Goal: Information Seeking & Learning: Learn about a topic

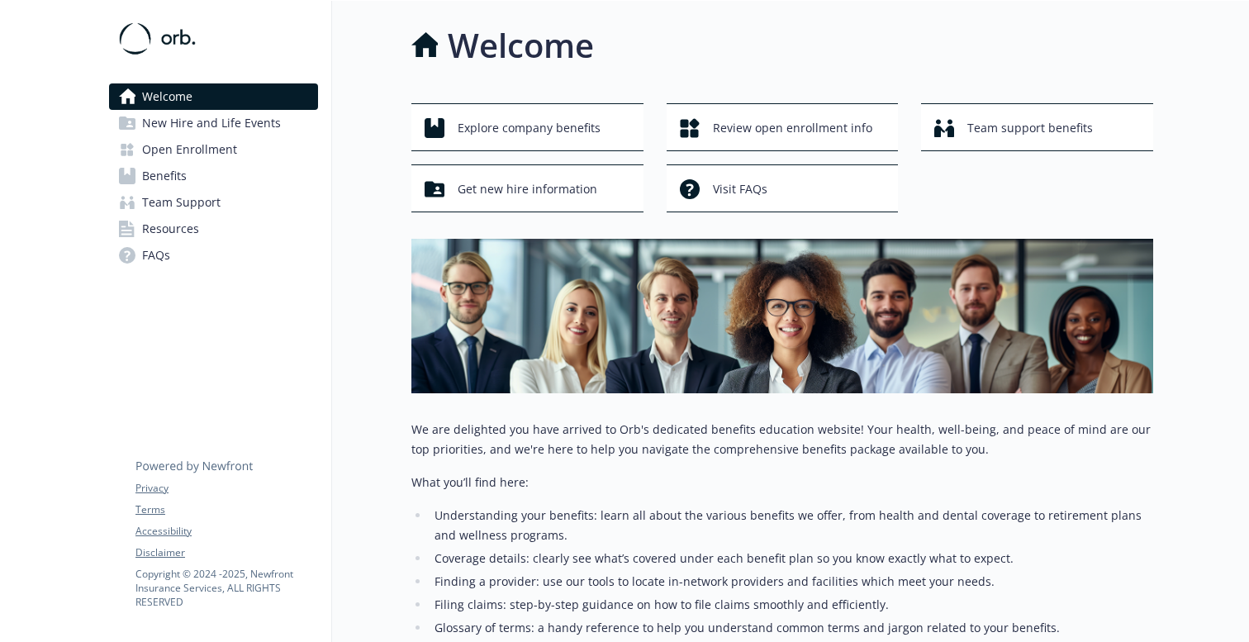
click at [217, 152] on span "Open Enrollment" at bounding box center [189, 149] width 95 height 26
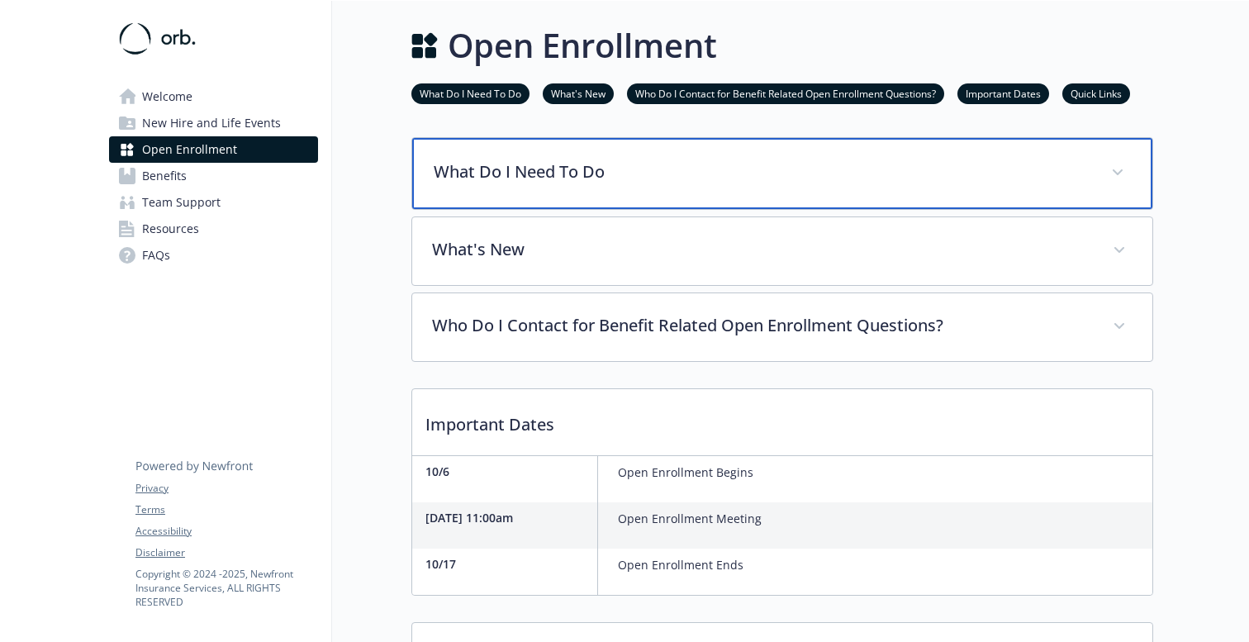
click at [578, 171] on p "What Do I Need To Do" at bounding box center [763, 171] width 658 height 25
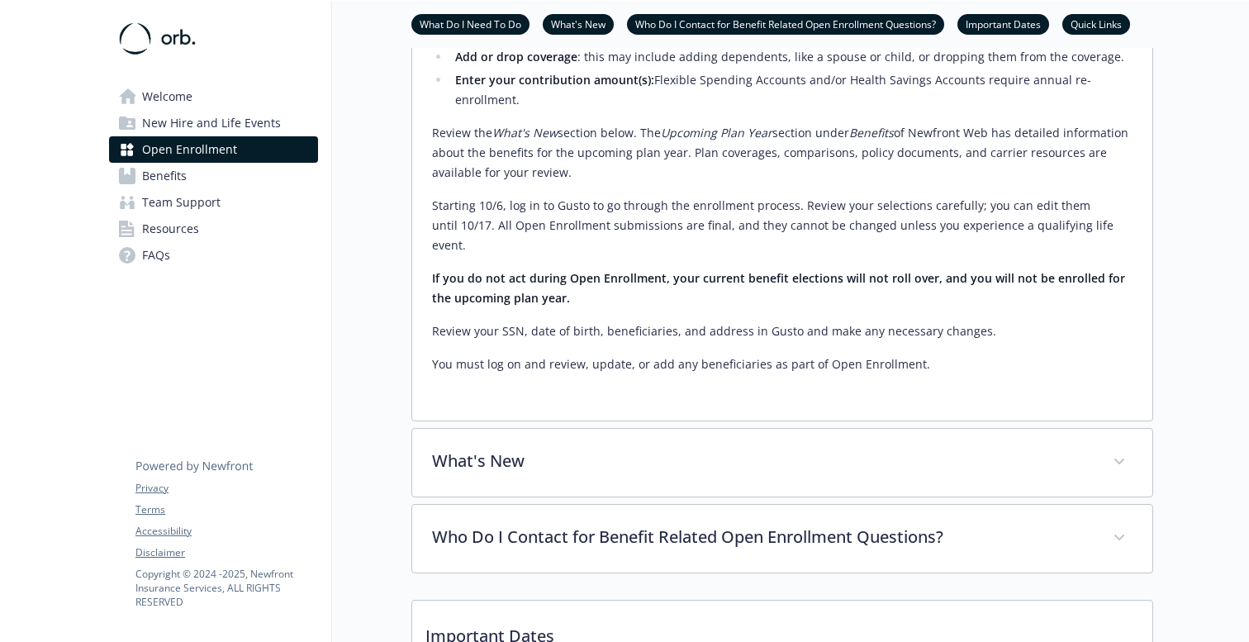
scroll to position [319, 0]
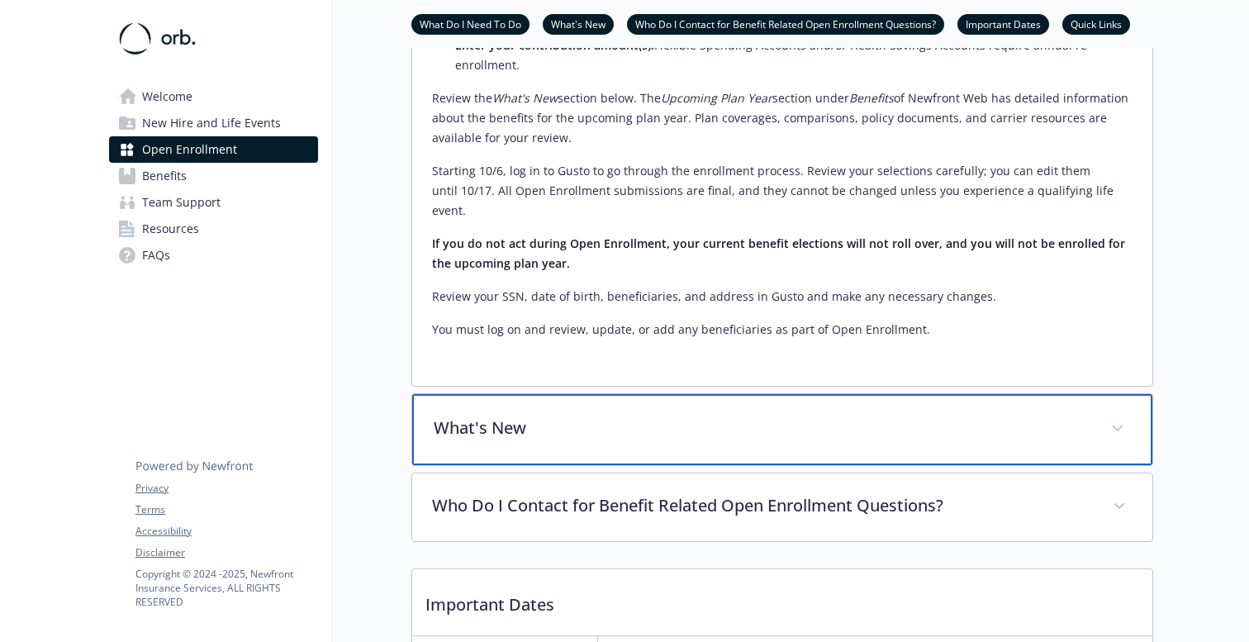
click at [489, 394] on div "What's New" at bounding box center [782, 429] width 740 height 71
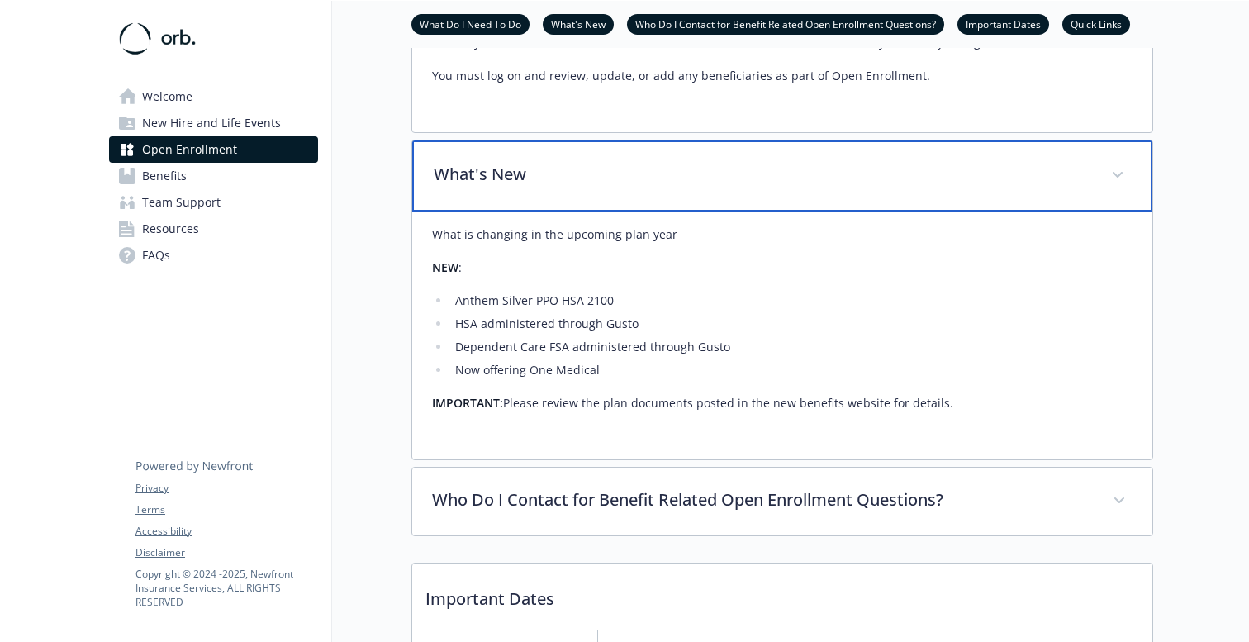
scroll to position [592, 0]
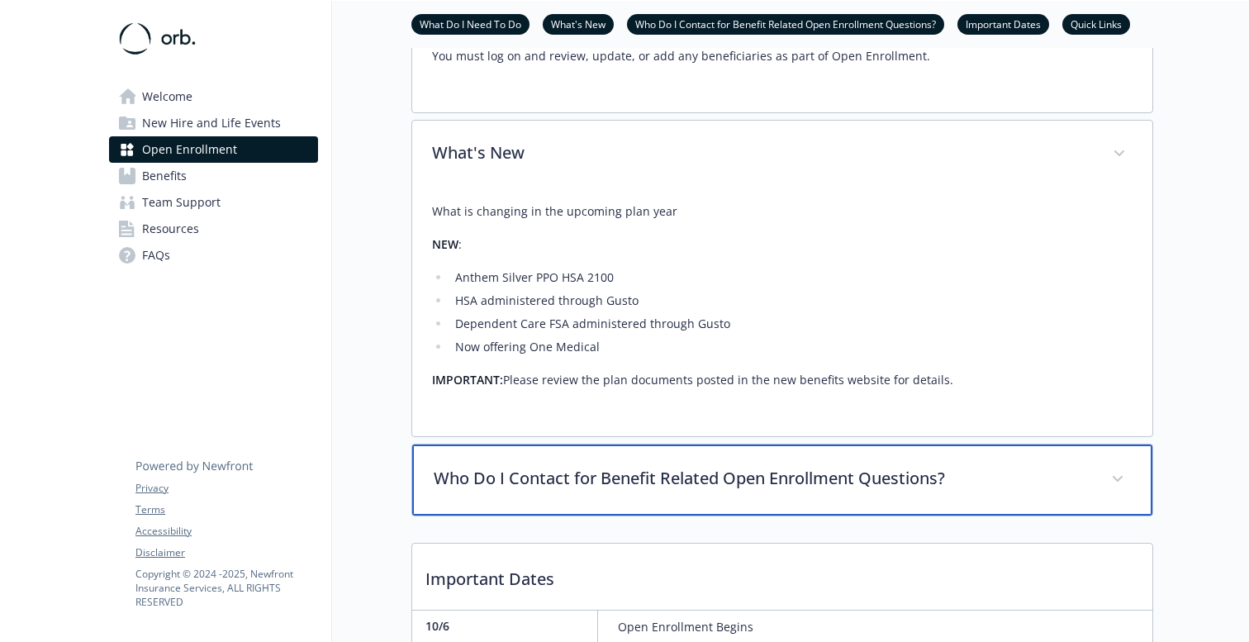
click at [700, 468] on p "Who Do I Contact for Benefit Related Open Enrollment Questions?" at bounding box center [763, 478] width 658 height 25
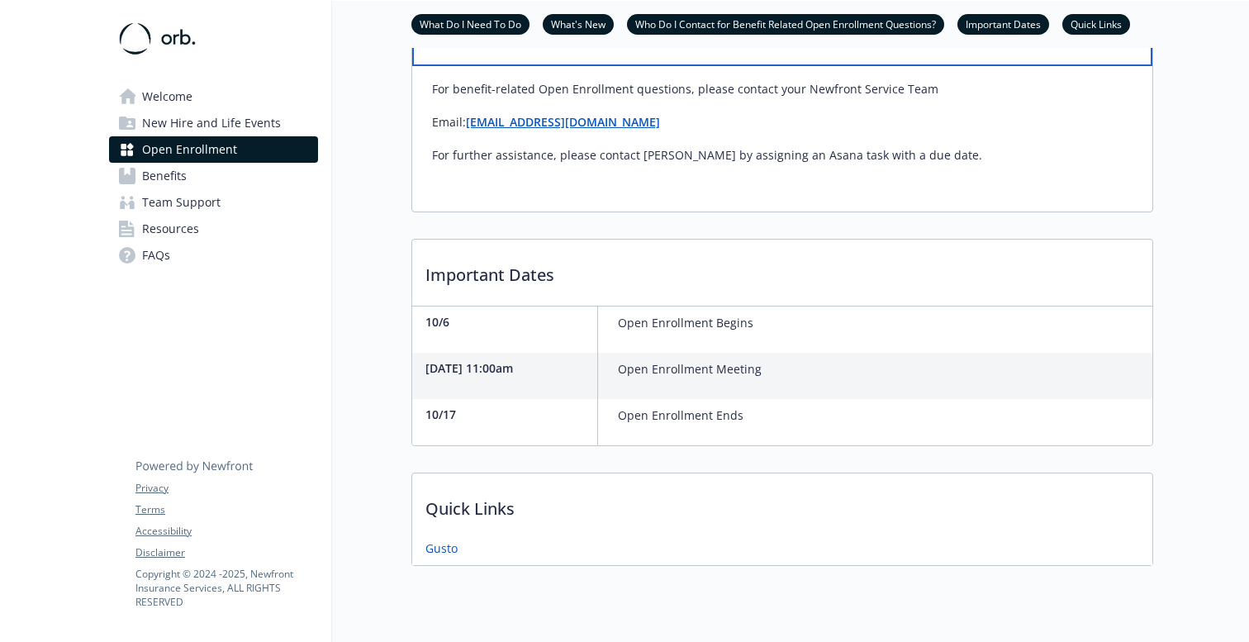
scroll to position [1065, 0]
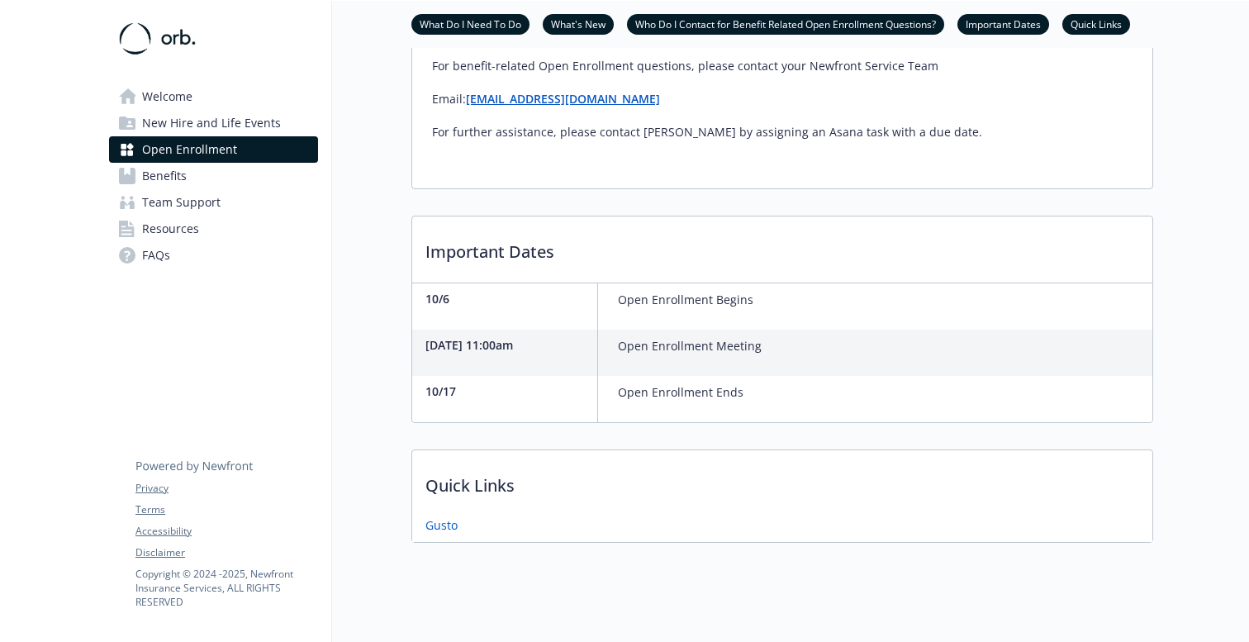
click at [216, 185] on link "Benefits" at bounding box center [213, 176] width 209 height 26
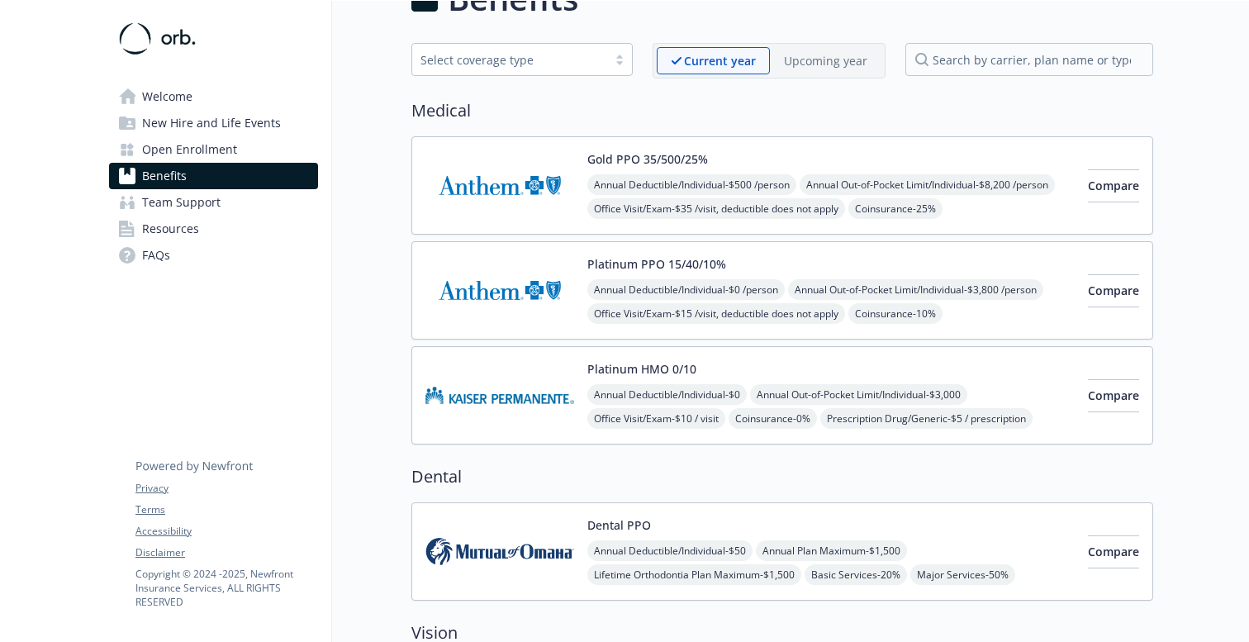
scroll to position [40, 0]
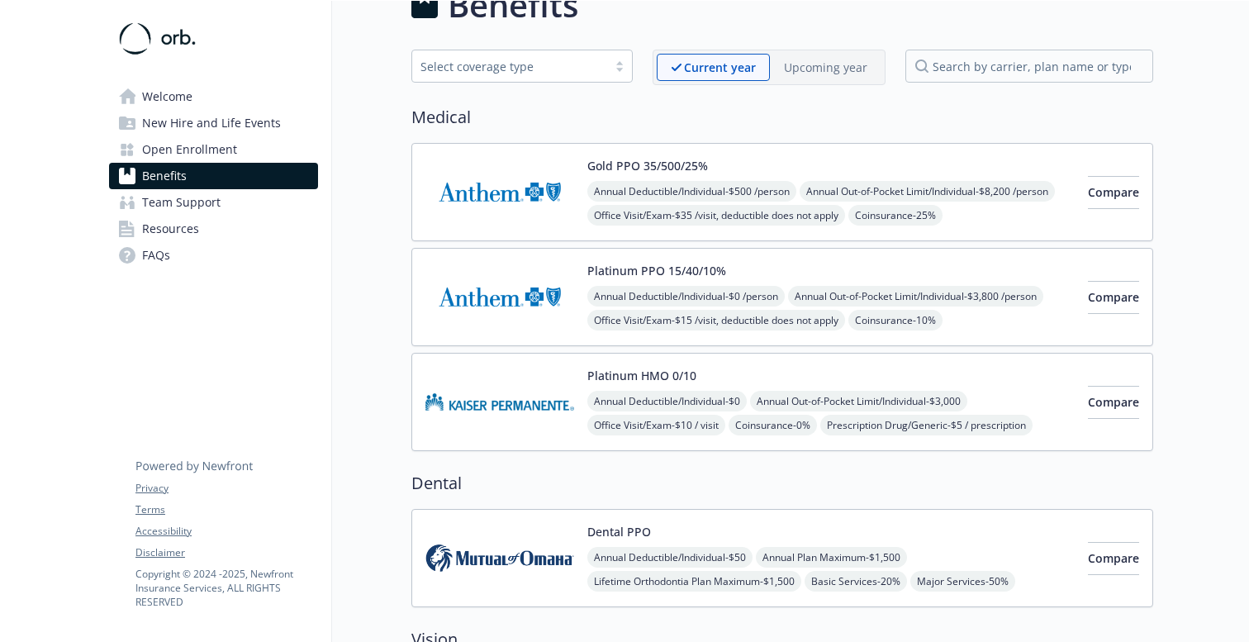
click at [869, 275] on div "Platinum PPO 15/40/10% Annual Deductible/Individual - $0 /person Annual Out-of-…" at bounding box center [830, 297] width 487 height 70
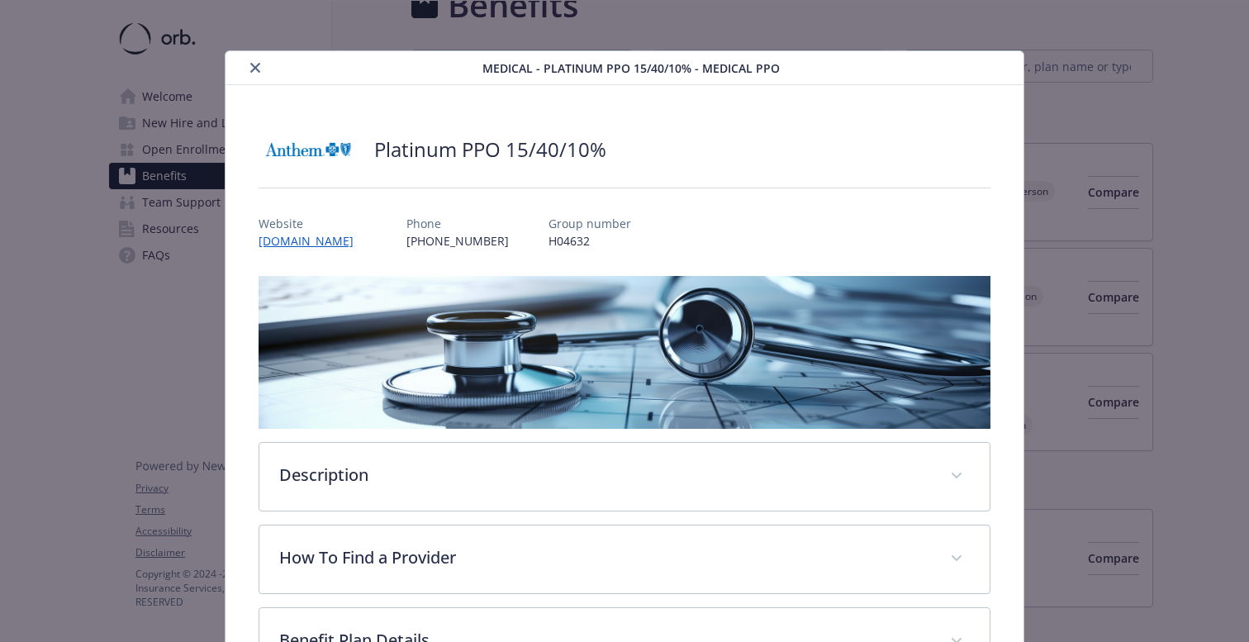
scroll to position [212, 0]
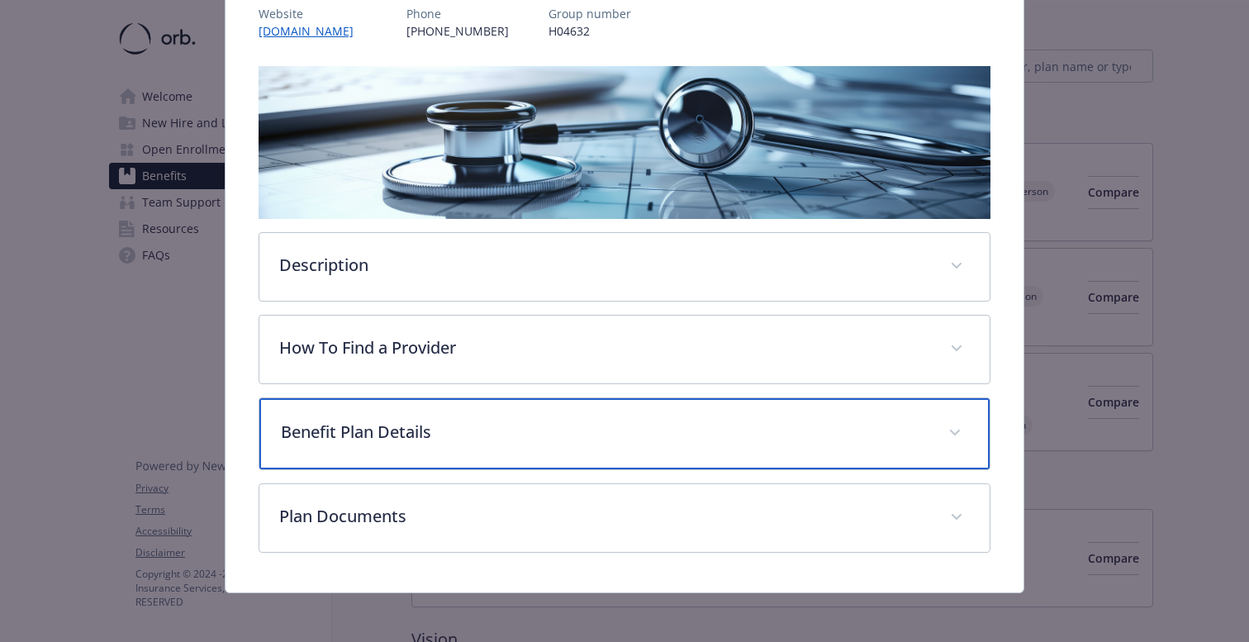
click at [734, 416] on div "Benefit Plan Details" at bounding box center [624, 433] width 730 height 71
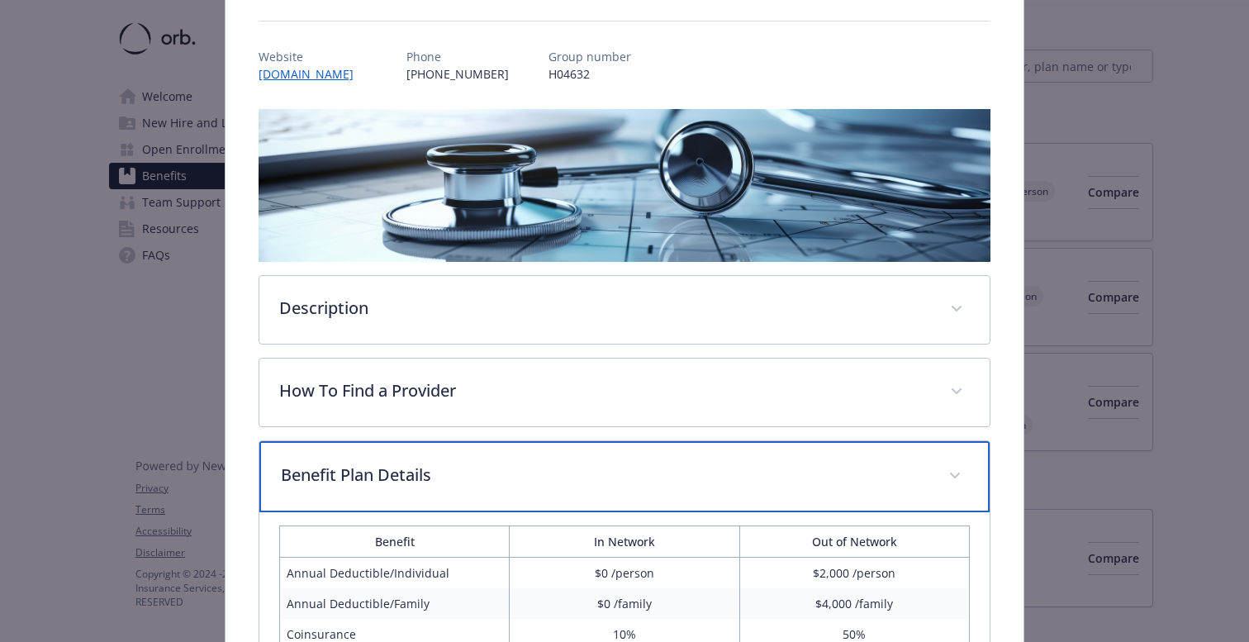
scroll to position [0, 0]
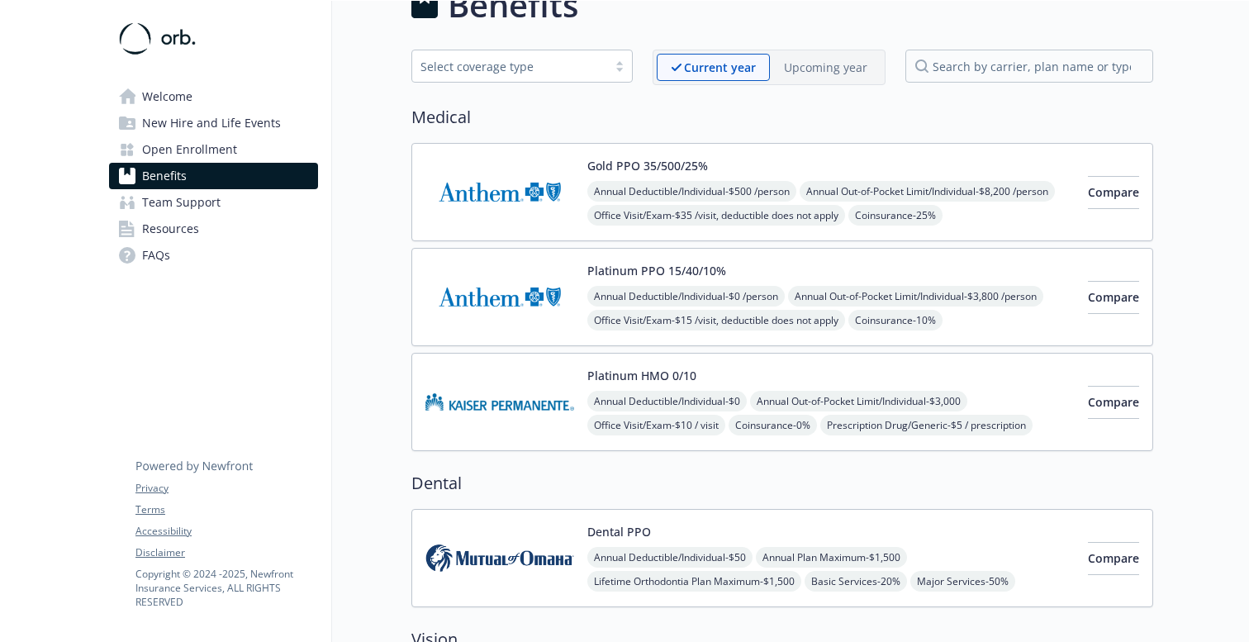
click at [254, 203] on link "Team Support" at bounding box center [213, 202] width 209 height 26
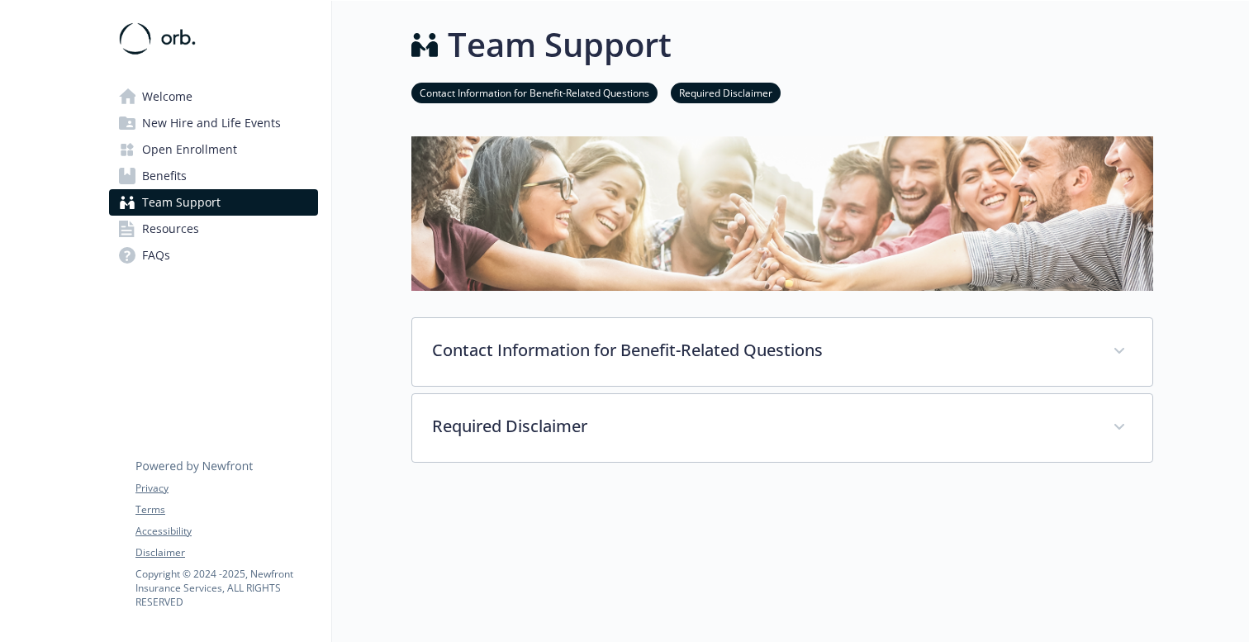
scroll to position [40, 0]
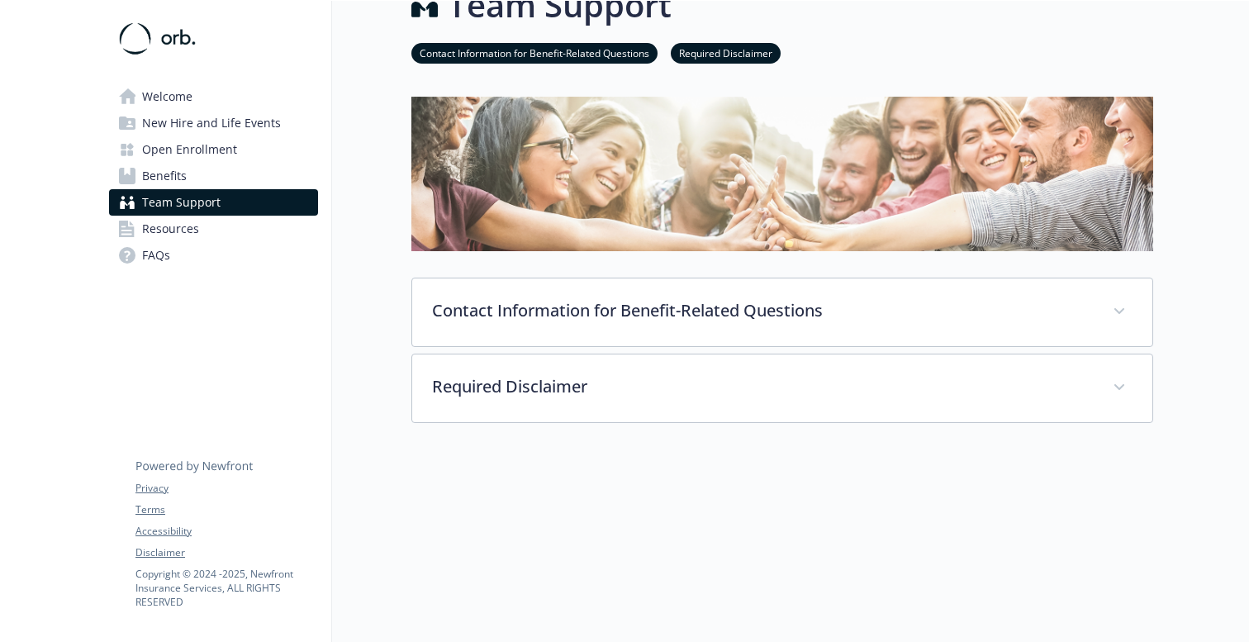
click at [235, 179] on link "Benefits" at bounding box center [213, 176] width 209 height 26
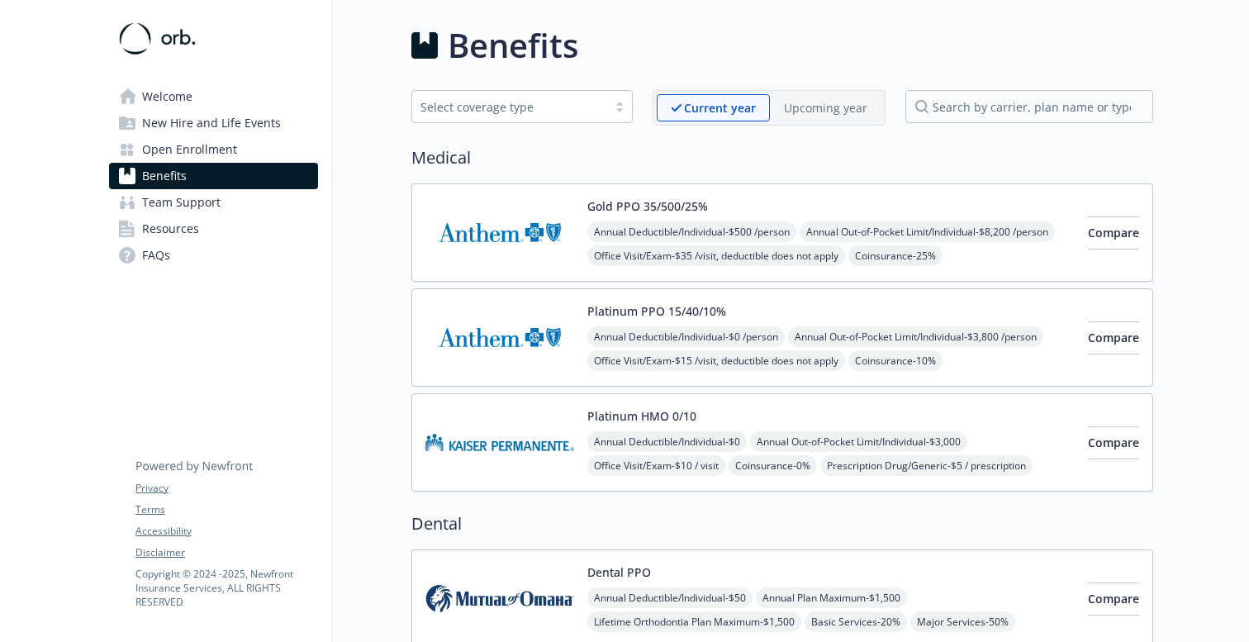
click at [219, 153] on span "Open Enrollment" at bounding box center [189, 149] width 95 height 26
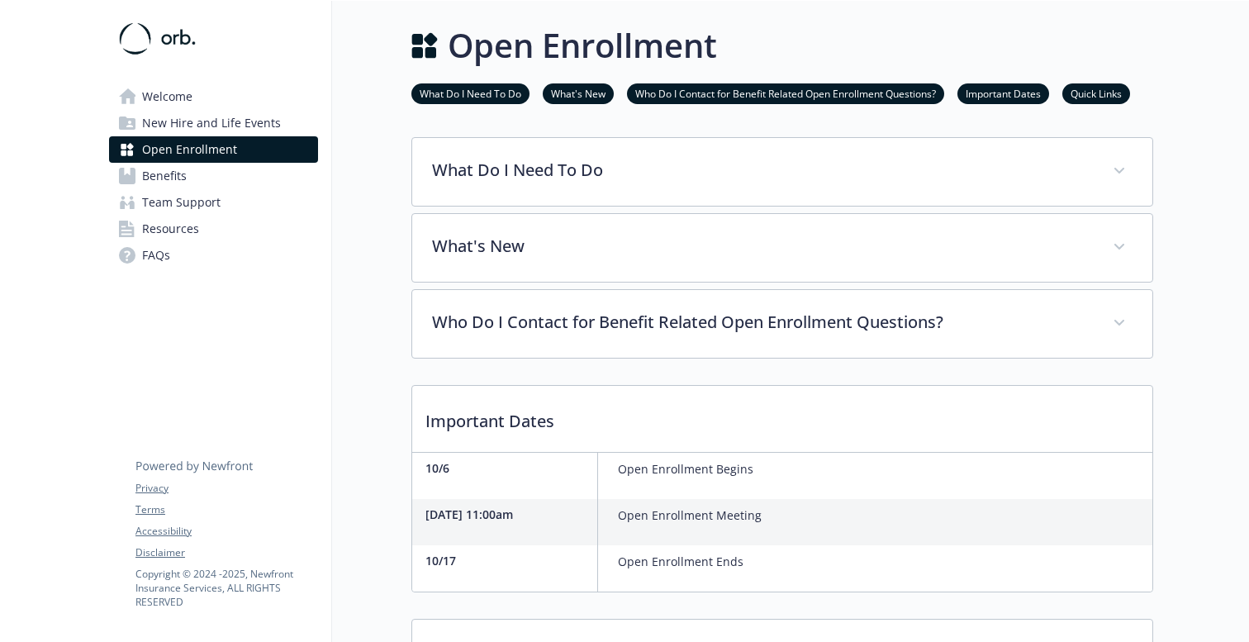
scroll to position [189, 0]
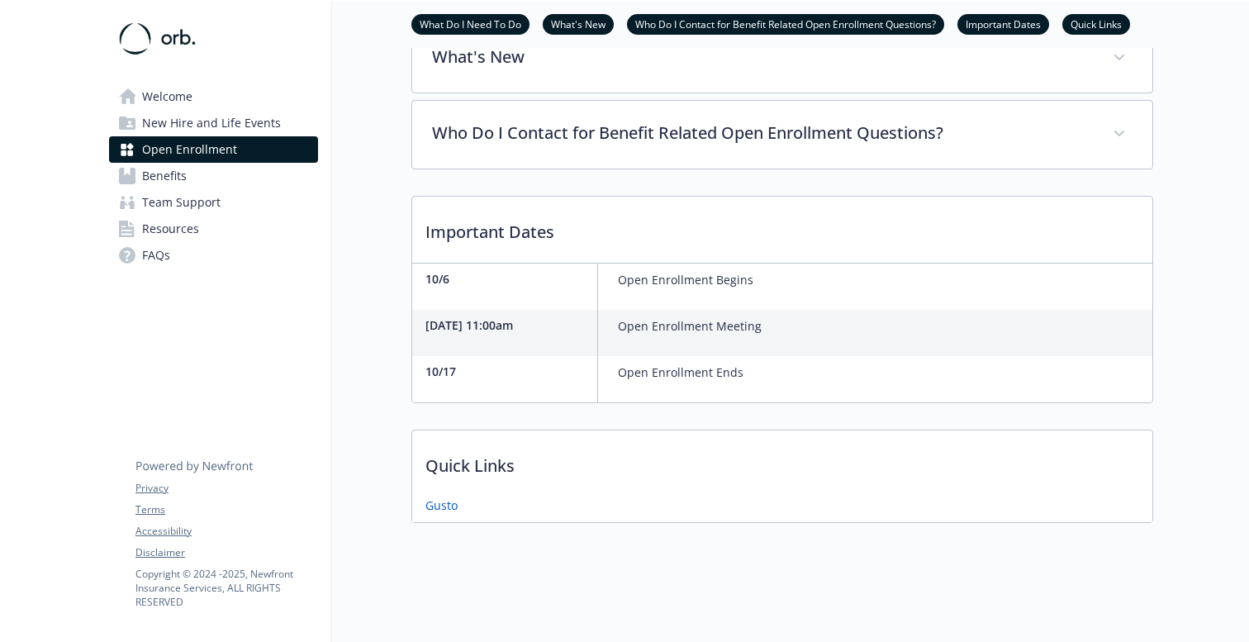
click at [217, 113] on span "New Hire and Life Events" at bounding box center [211, 123] width 139 height 26
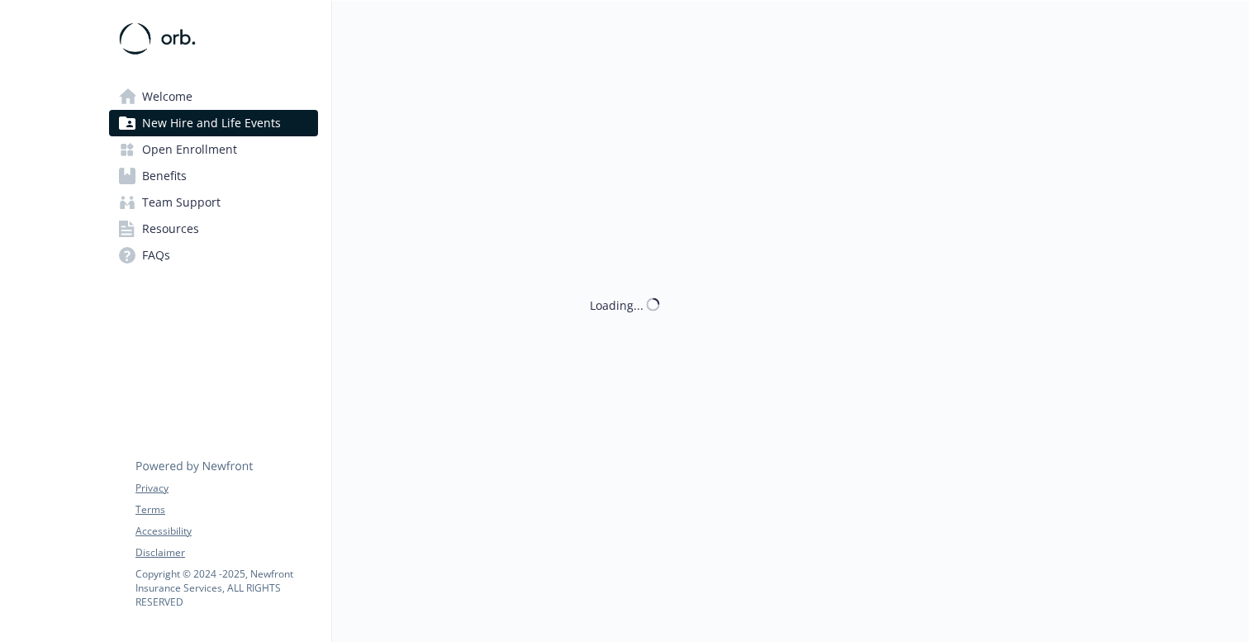
scroll to position [189, 0]
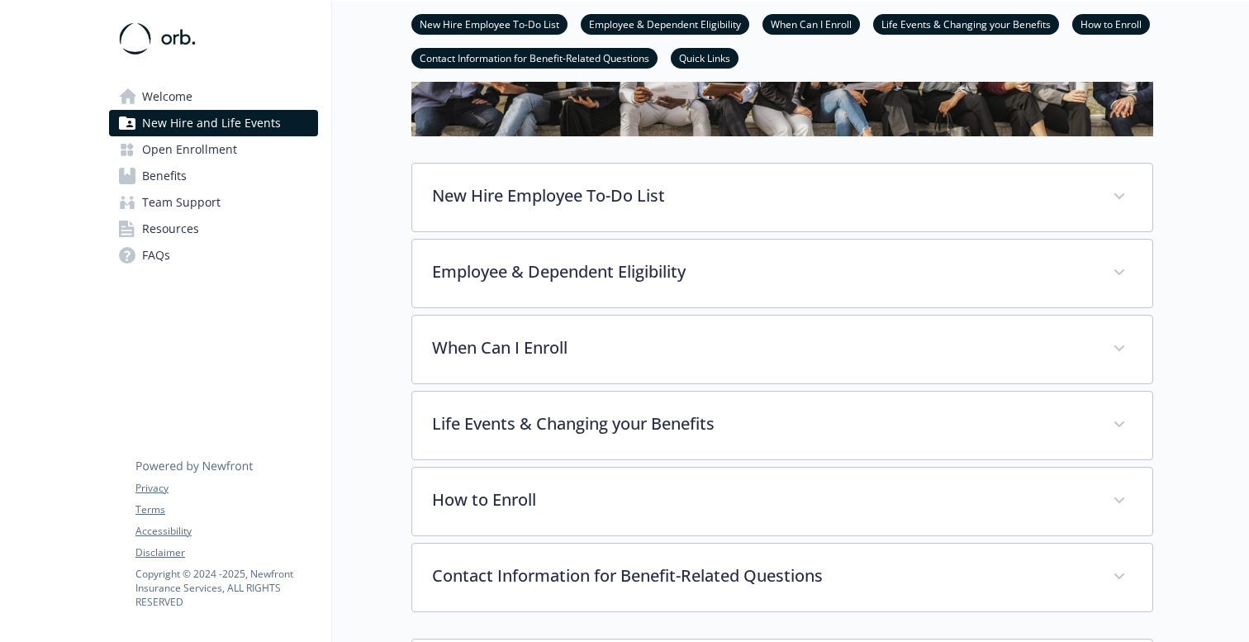
click at [224, 91] on link "Welcome" at bounding box center [213, 96] width 209 height 26
